Goal: Communication & Community: Answer question/provide support

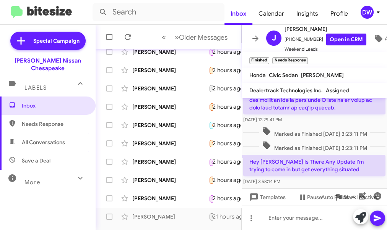
scroll to position [34, 0]
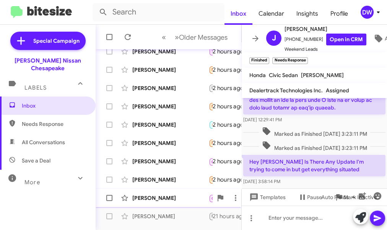
click at [175, 191] on div "[PERSON_NAME] Call Them Needs Response Inbound Call 2 hours ago" at bounding box center [168, 198] width 133 height 15
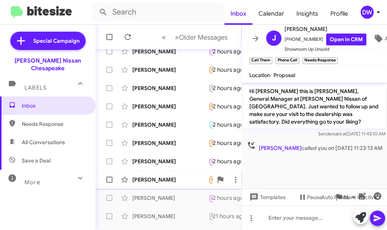
click at [180, 180] on div "[PERSON_NAME]" at bounding box center [170, 180] width 76 height 8
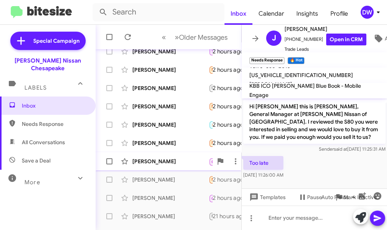
click at [156, 170] on span "Trenthony [PERSON_NAME] Call Them Needs Response My 7 Series is just sitting in…" at bounding box center [169, 161] width 146 height 18
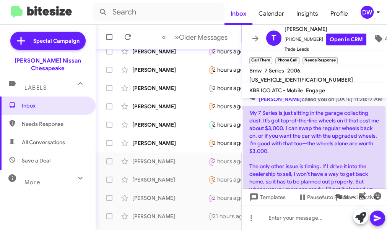
scroll to position [72, 0]
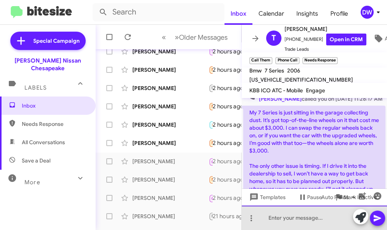
click at [278, 215] on div at bounding box center [313, 218] width 145 height 24
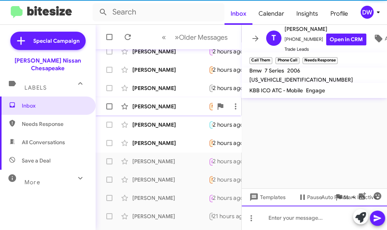
scroll to position [0, 0]
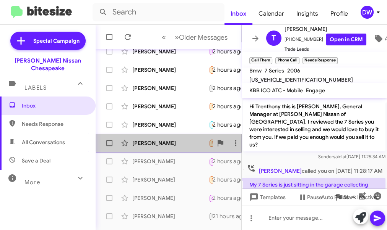
click at [186, 142] on div "[PERSON_NAME]" at bounding box center [170, 143] width 76 height 8
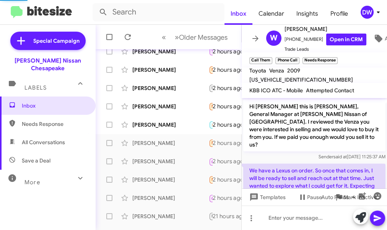
scroll to position [18, 0]
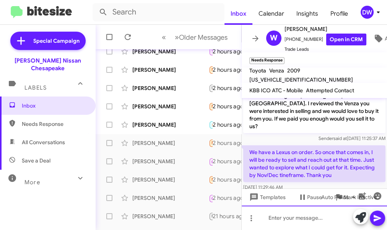
click at [259, 222] on div at bounding box center [313, 218] width 145 height 24
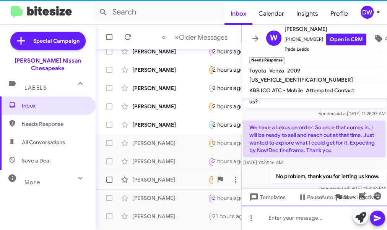
scroll to position [46, 0]
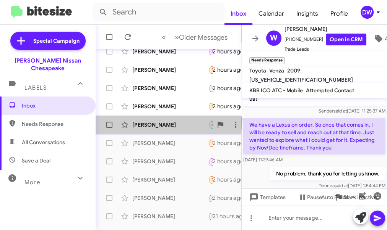
click at [136, 123] on div "[PERSON_NAME]" at bounding box center [170, 125] width 76 height 8
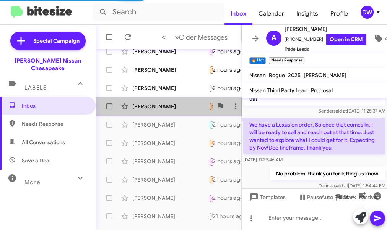
click at [169, 108] on div "[PERSON_NAME]" at bounding box center [170, 107] width 76 height 8
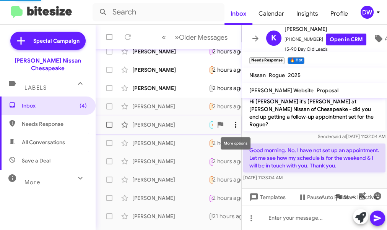
scroll to position [53, 0]
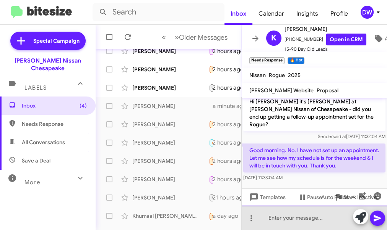
click at [288, 210] on div at bounding box center [313, 218] width 145 height 24
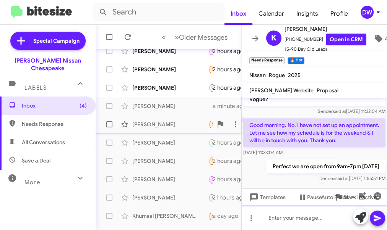
scroll to position [369, 0]
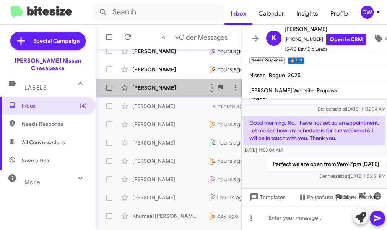
click at [153, 93] on div "[PERSON_NAME] Unpaused Needs Response Important Now 2 hours ago" at bounding box center [168, 87] width 133 height 15
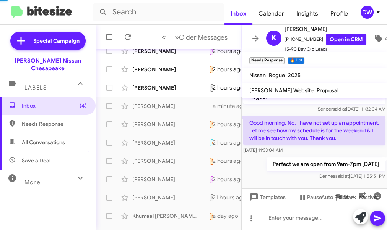
scroll to position [702, 0]
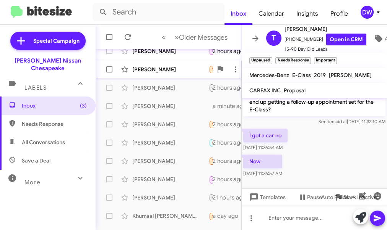
click at [157, 73] on div "[PERSON_NAME] Needs Response yes i just want to make some repairs before i sell…" at bounding box center [168, 69] width 133 height 15
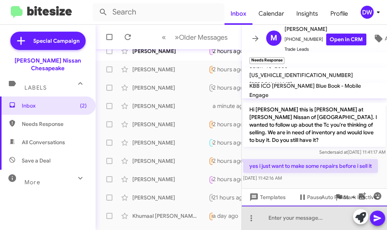
click at [291, 217] on div at bounding box center [313, 218] width 145 height 24
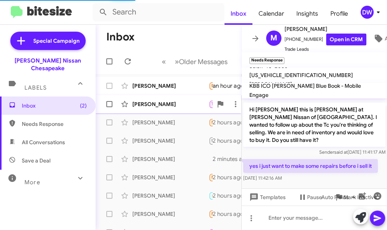
scroll to position [0, 0]
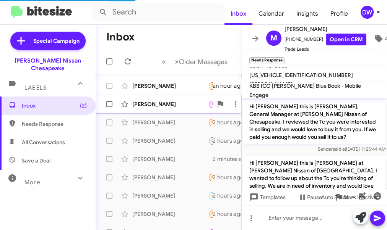
click at [173, 100] on div "[PERSON_NAME] Try Pausing Needs Response [PERSON_NAME] - thank you for the text…" at bounding box center [168, 104] width 133 height 15
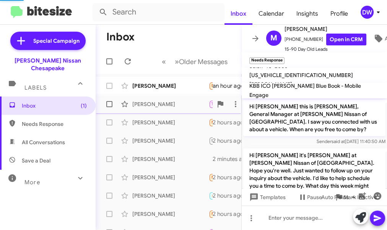
scroll to position [359, 0]
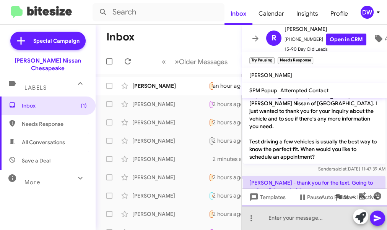
click at [280, 214] on div at bounding box center [313, 218] width 145 height 24
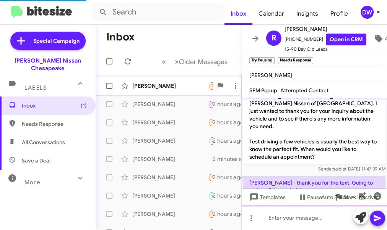
scroll to position [0, 0]
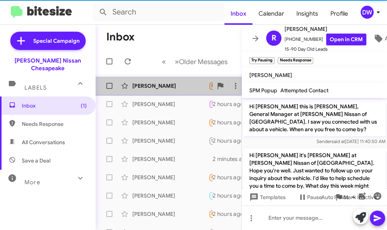
click at [163, 92] on div "[PERSON_NAME] Needs Response I do not have it an hour ago" at bounding box center [168, 85] width 133 height 15
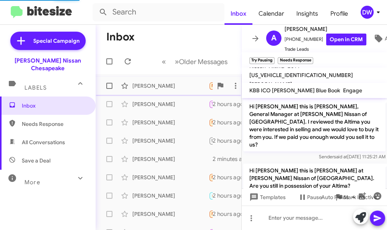
scroll to position [295, 0]
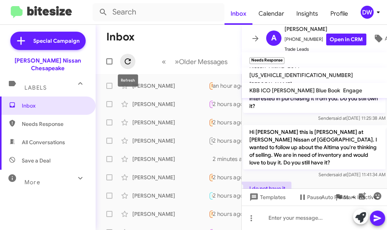
click at [128, 65] on icon at bounding box center [127, 61] width 9 height 9
